Goal: Information Seeking & Learning: Learn about a topic

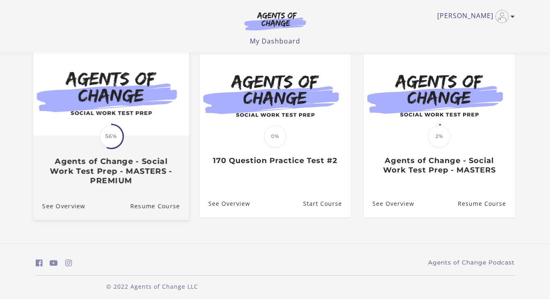
click at [157, 181] on h3 "Agents of Change - Social Work Test Prep - MASTERS - PREMIUM" at bounding box center [111, 171] width 138 height 29
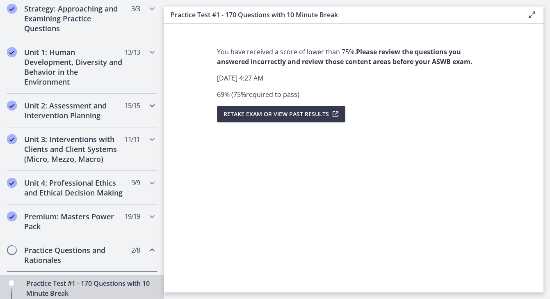
scroll to position [185, 0]
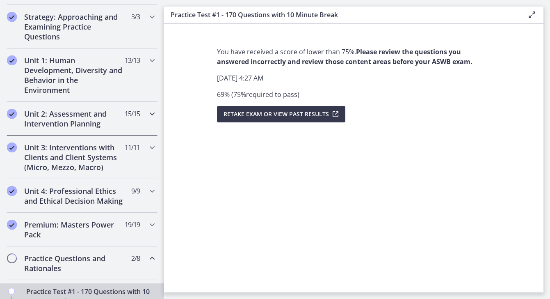
click at [150, 112] on icon "Chapters" at bounding box center [152, 114] width 10 height 10
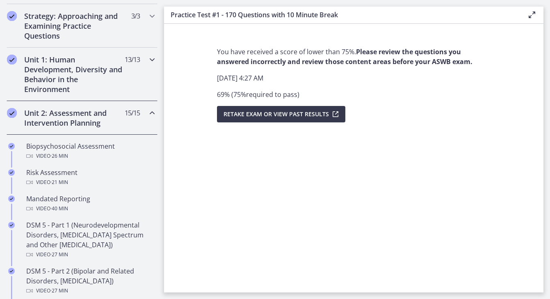
scroll to position [184, 0]
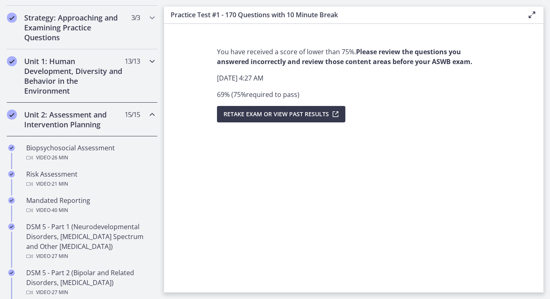
click at [146, 59] on div "Unit 1: Human Development, Diversity and Behavior in the Environment 13 / 13 Co…" at bounding box center [82, 75] width 151 height 53
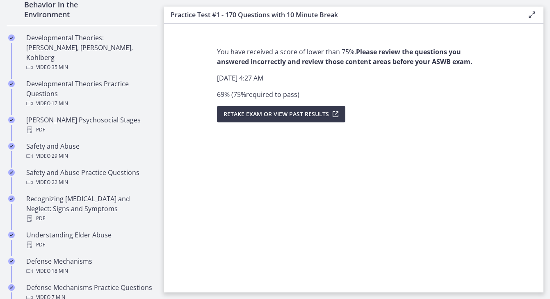
scroll to position [185, 0]
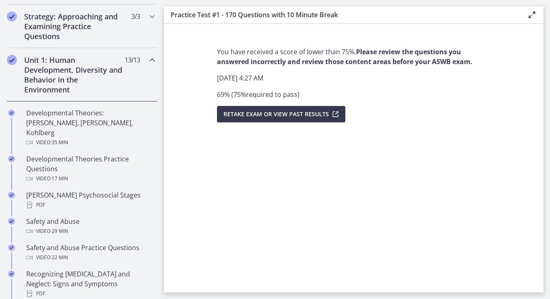
click at [148, 68] on div "Unit 1: Human Development, Diversity and Behavior in the Environment 13 / 13 Co…" at bounding box center [82, 74] width 151 height 53
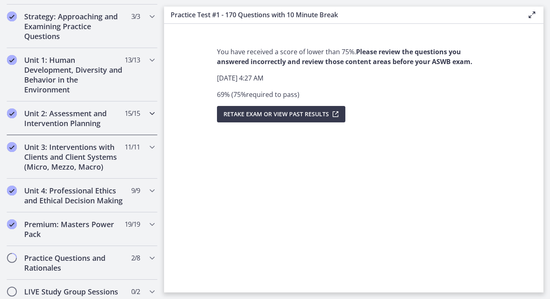
click at [145, 117] on div "Unit 2: Assessment and Intervention Planning 15 / 15 Completed" at bounding box center [82, 118] width 151 height 34
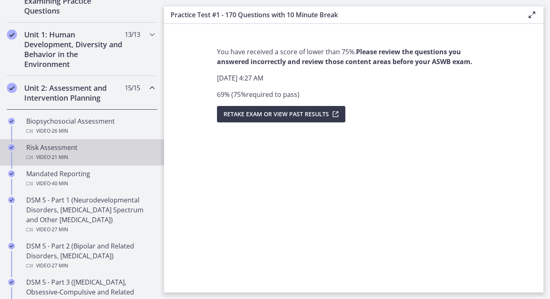
scroll to position [212, 0]
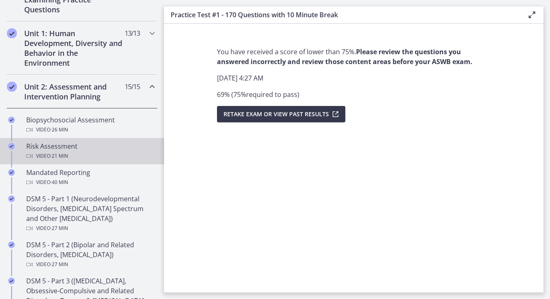
click at [121, 150] on div "Risk Assessment Video · 21 min" at bounding box center [90, 151] width 128 height 20
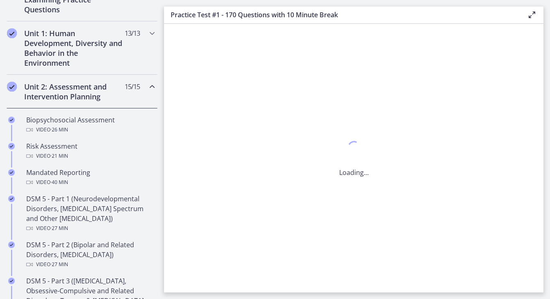
click at [508, 47] on div "Loading..." at bounding box center [354, 158] width 380 height 268
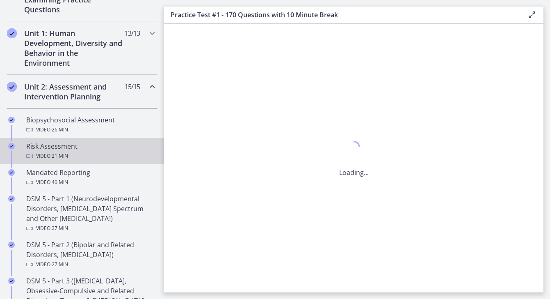
click at [94, 158] on div "Video · 21 min" at bounding box center [90, 156] width 128 height 10
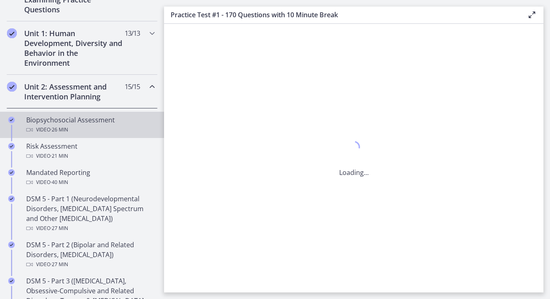
click at [116, 119] on div "Biopsychosocial Assessment Video · 26 min" at bounding box center [90, 125] width 128 height 20
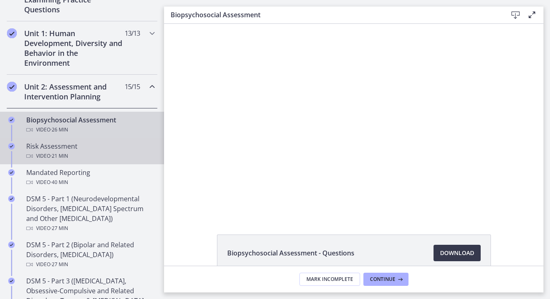
click at [100, 142] on div "Risk Assessment Video · 21 min" at bounding box center [90, 151] width 128 height 20
click at [81, 150] on div "Risk Assessment Video · 21 min" at bounding box center [90, 151] width 128 height 20
click at [76, 149] on div "Risk Assessment Video · 21 min" at bounding box center [90, 151] width 128 height 20
click at [9, 144] on icon "Completed" at bounding box center [11, 146] width 7 height 7
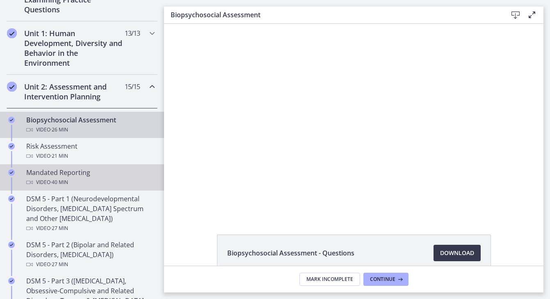
click at [79, 173] on div "Mandated Reporting Video · 40 min" at bounding box center [90, 177] width 128 height 20
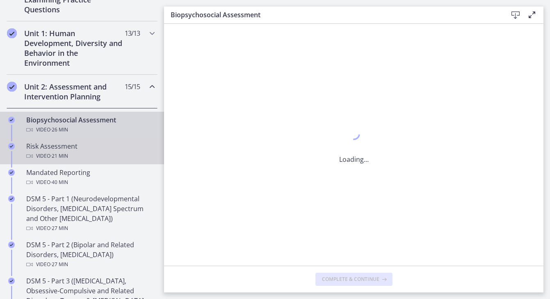
click at [74, 155] on div "Video · 21 min" at bounding box center [90, 156] width 128 height 10
click at [114, 153] on div "Video · 21 min" at bounding box center [90, 156] width 128 height 10
click at [14, 144] on icon "Completed" at bounding box center [11, 146] width 7 height 7
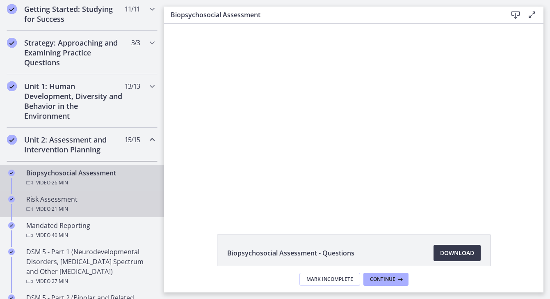
scroll to position [164, 0]
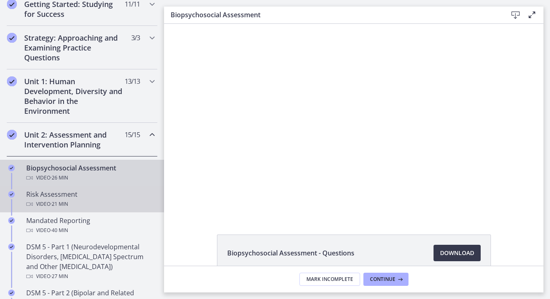
click at [81, 192] on div "Risk Assessment Video · 21 min" at bounding box center [90, 199] width 128 height 20
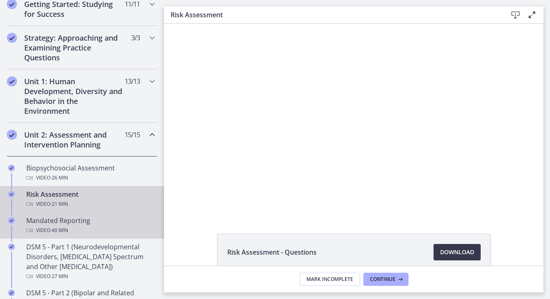
scroll to position [188, 0]
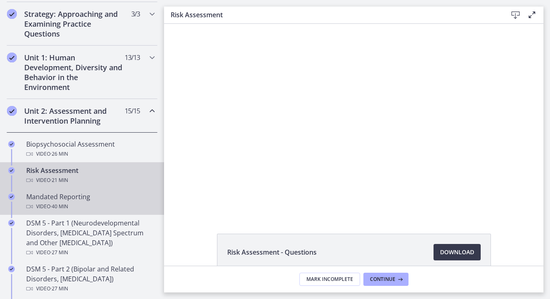
click at [82, 205] on div "Video · 40 min" at bounding box center [90, 206] width 128 height 10
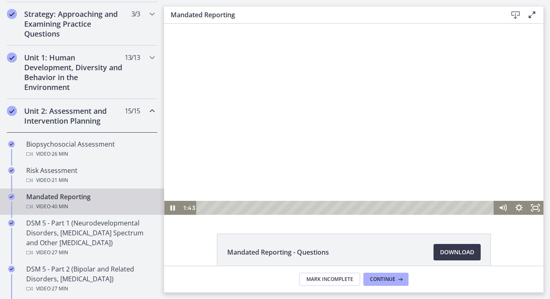
click at [518, 203] on icon "Show settings menu" at bounding box center [519, 208] width 16 height 14
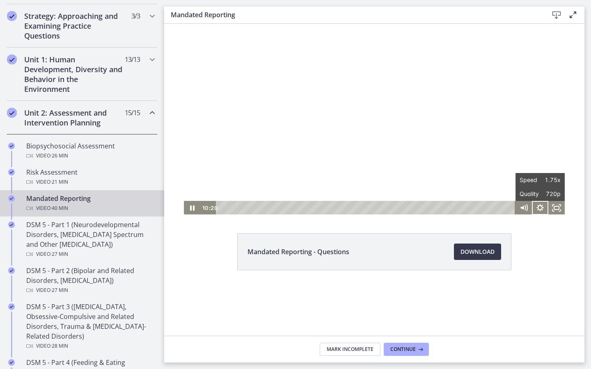
scroll to position [188, 0]
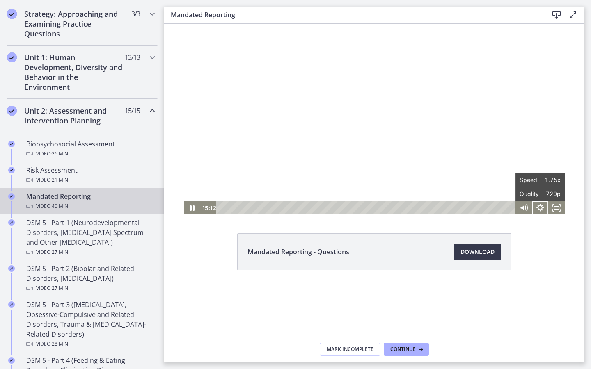
click at [231, 107] on div at bounding box center [374, 119] width 381 height 192
click at [229, 106] on div at bounding box center [374, 119] width 381 height 192
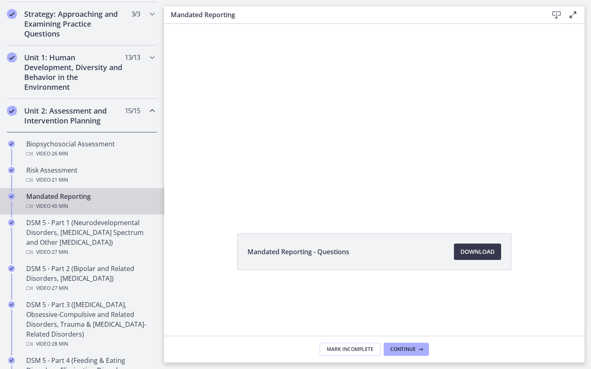
click at [229, 106] on div at bounding box center [374, 119] width 381 height 192
drag, startPoint x: 229, startPoint y: 106, endPoint x: 227, endPoint y: 102, distance: 4.6
click at [229, 105] on div at bounding box center [374, 119] width 381 height 192
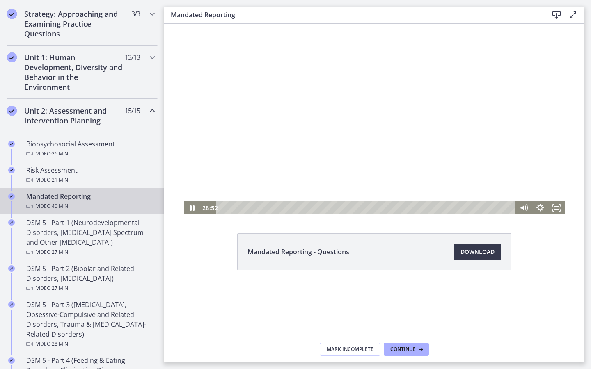
click at [504, 146] on div at bounding box center [374, 119] width 381 height 192
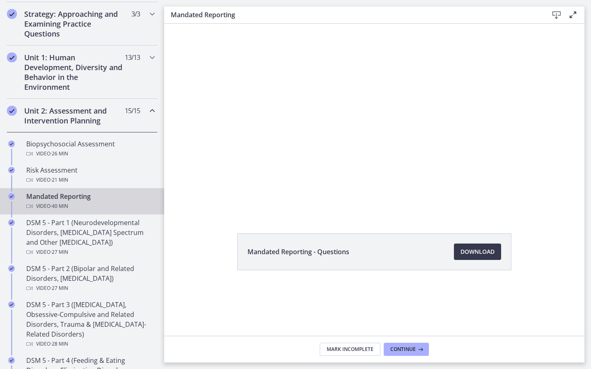
click at [504, 147] on div at bounding box center [374, 119] width 381 height 192
click at [520, 148] on div at bounding box center [374, 119] width 381 height 192
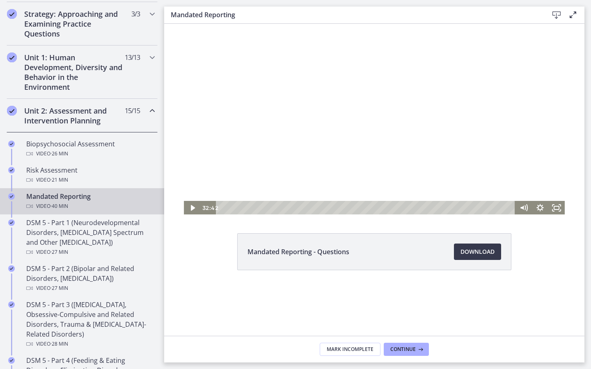
click at [505, 141] on div at bounding box center [374, 119] width 381 height 192
click at [439, 173] on div at bounding box center [374, 119] width 381 height 192
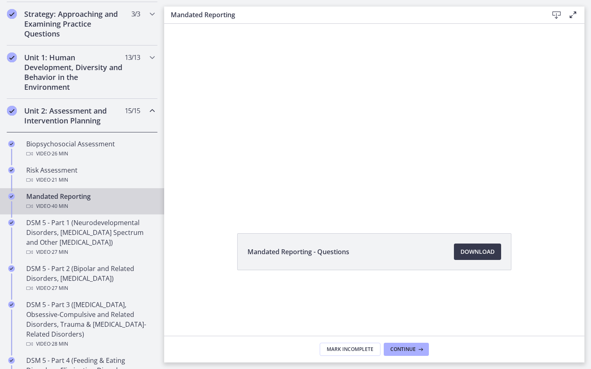
click at [438, 173] on div at bounding box center [374, 119] width 381 height 192
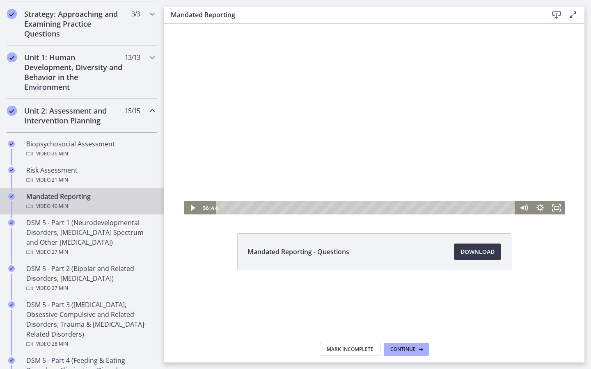
click at [438, 174] on div at bounding box center [374, 119] width 381 height 192
click at [377, 105] on icon "Pause" at bounding box center [374, 112] width 46 height 46
click at [391, 152] on div at bounding box center [374, 119] width 381 height 192
click at [406, 130] on div at bounding box center [374, 119] width 381 height 192
click at [386, 123] on div at bounding box center [374, 119] width 381 height 192
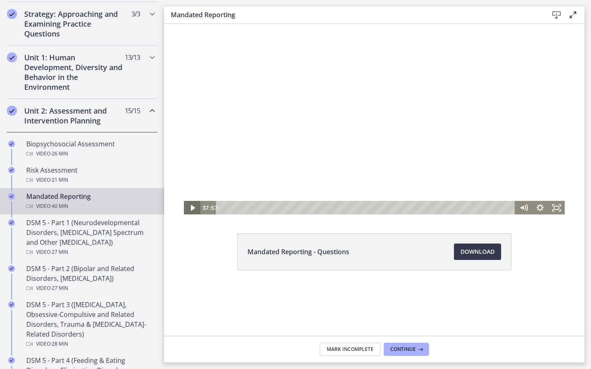
click at [194, 210] on icon "Play Video" at bounding box center [192, 208] width 16 height 14
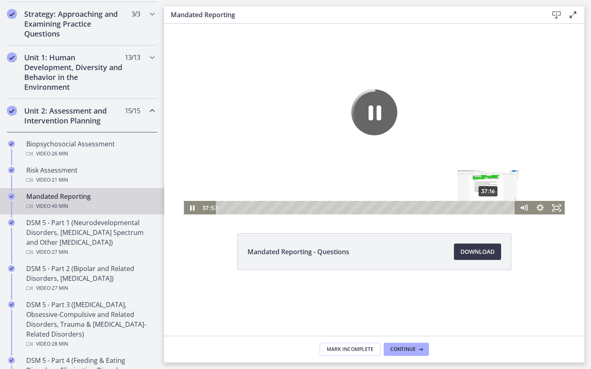
scroll to position [0, 0]
click at [489, 208] on div "37:16" at bounding box center [366, 208] width 289 height 14
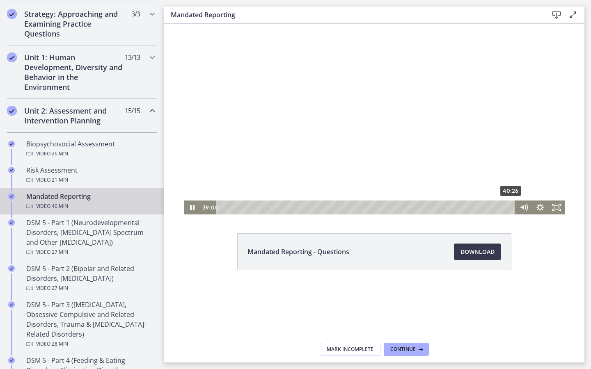
click at [511, 206] on div "40:26" at bounding box center [366, 208] width 289 height 14
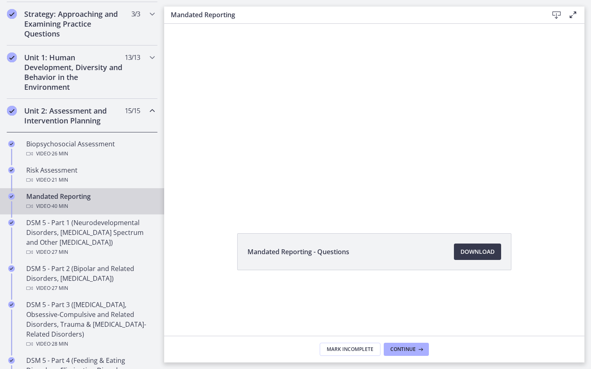
scroll to position [0, 0]
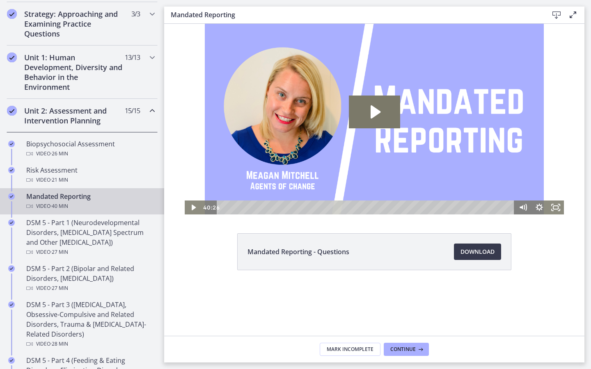
click at [508, 207] on div "Playbar" at bounding box center [367, 208] width 288 height 14
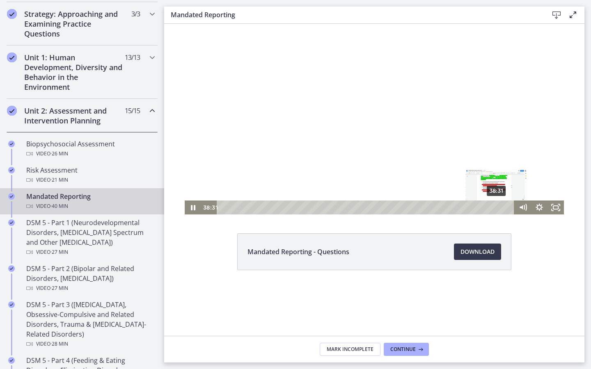
click at [497, 207] on div "38:31" at bounding box center [367, 208] width 288 height 14
